Goal: Information Seeking & Learning: Learn about a topic

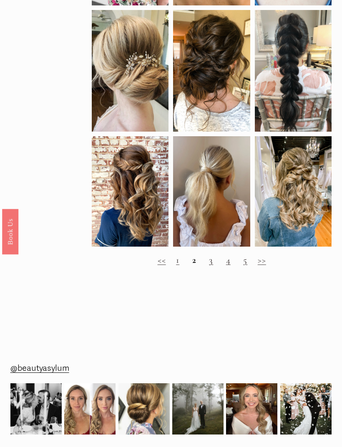
scroll to position [485, 0]
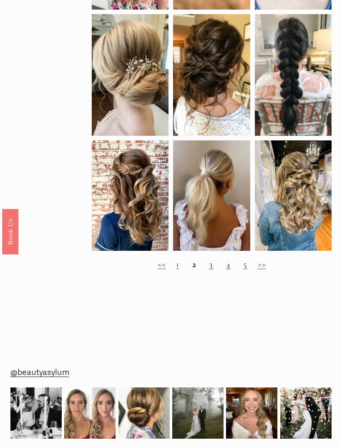
click at [213, 270] on link "3" at bounding box center [211, 264] width 4 height 11
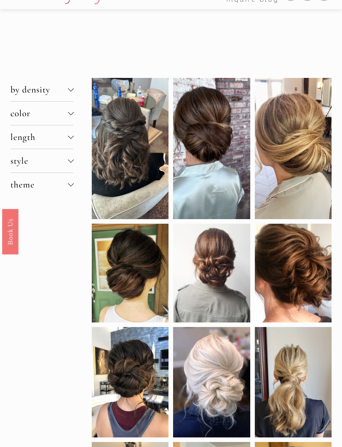
scroll to position [19, 0]
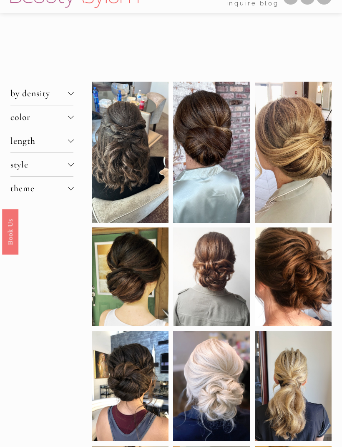
click at [226, 187] on div at bounding box center [211, 152] width 77 height 141
click at [222, 168] on div at bounding box center [211, 152] width 77 height 141
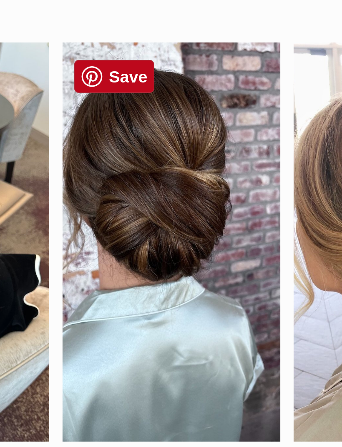
click at [173, 82] on div at bounding box center [211, 152] width 77 height 141
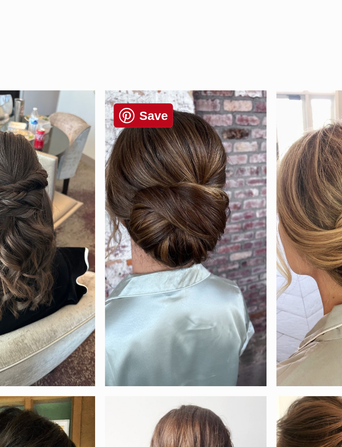
scroll to position [3, 0]
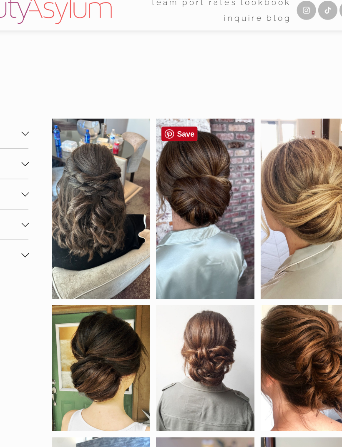
click at [196, 68] on div "by density fine hair thick hair clip-in extensions color black blonde brunette …" at bounding box center [171, 434] width 342 height 733
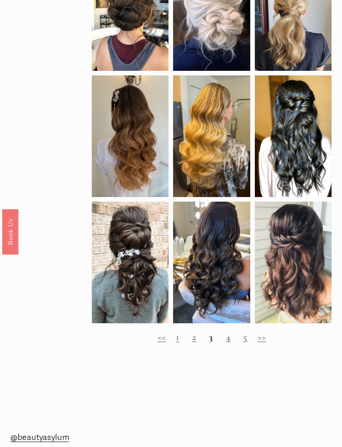
scroll to position [396, 0]
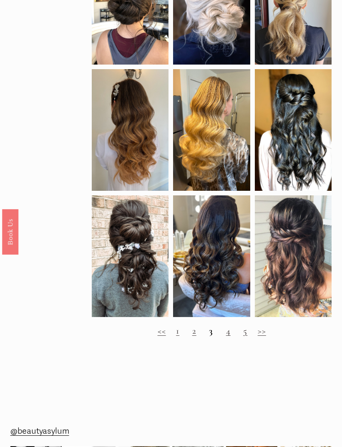
click at [229, 336] on link "4" at bounding box center [228, 331] width 5 height 11
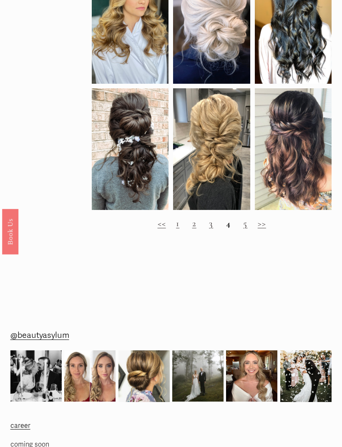
scroll to position [492, 0]
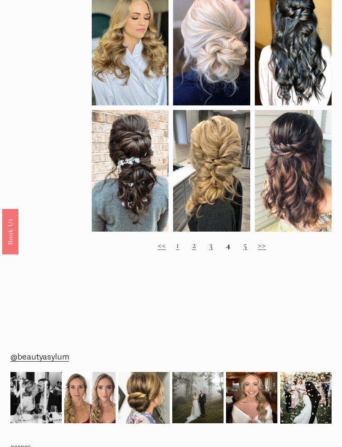
click at [246, 251] on link "5" at bounding box center [245, 245] width 4 height 11
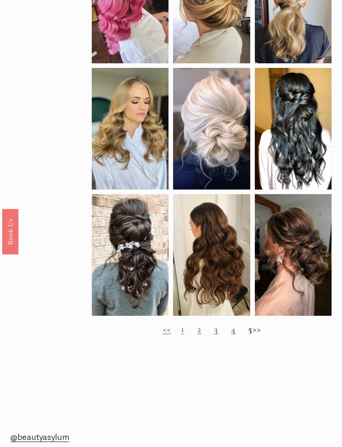
scroll to position [412, 0]
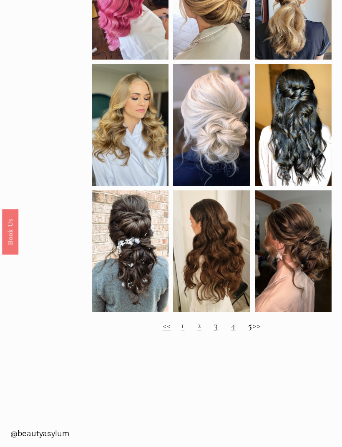
click at [265, 331] on h2 "<< 1 2 3 4 5 >>" at bounding box center [212, 326] width 240 height 11
click at [241, 351] on span "Bridal Hair & Makeup for Thick Hair | Charlotte & Atlanta" at bounding box center [168, 356] width 336 height 35
click at [231, 331] on link "4" at bounding box center [233, 325] width 5 height 11
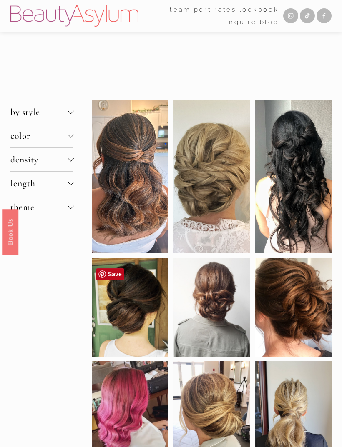
click at [151, 325] on div at bounding box center [130, 307] width 77 height 99
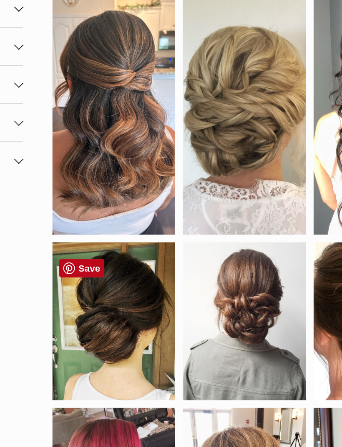
click at [96, 268] on link "Save" at bounding box center [110, 274] width 28 height 12
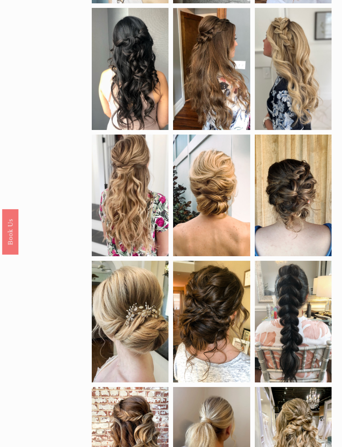
scroll to position [122, 0]
